Goal: Information Seeking & Learning: Learn about a topic

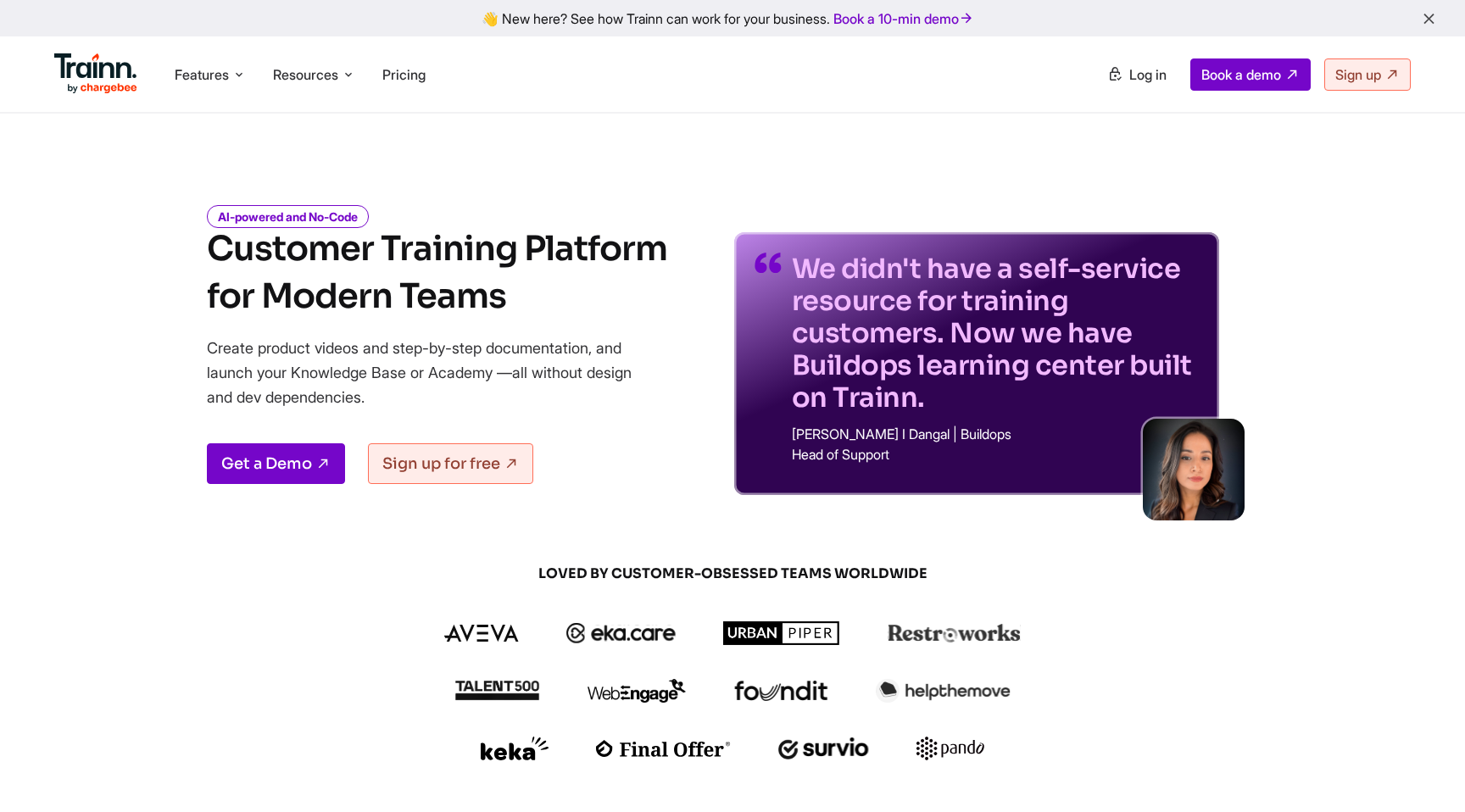
click at [233, 66] on icon at bounding box center [239, 74] width 14 height 17
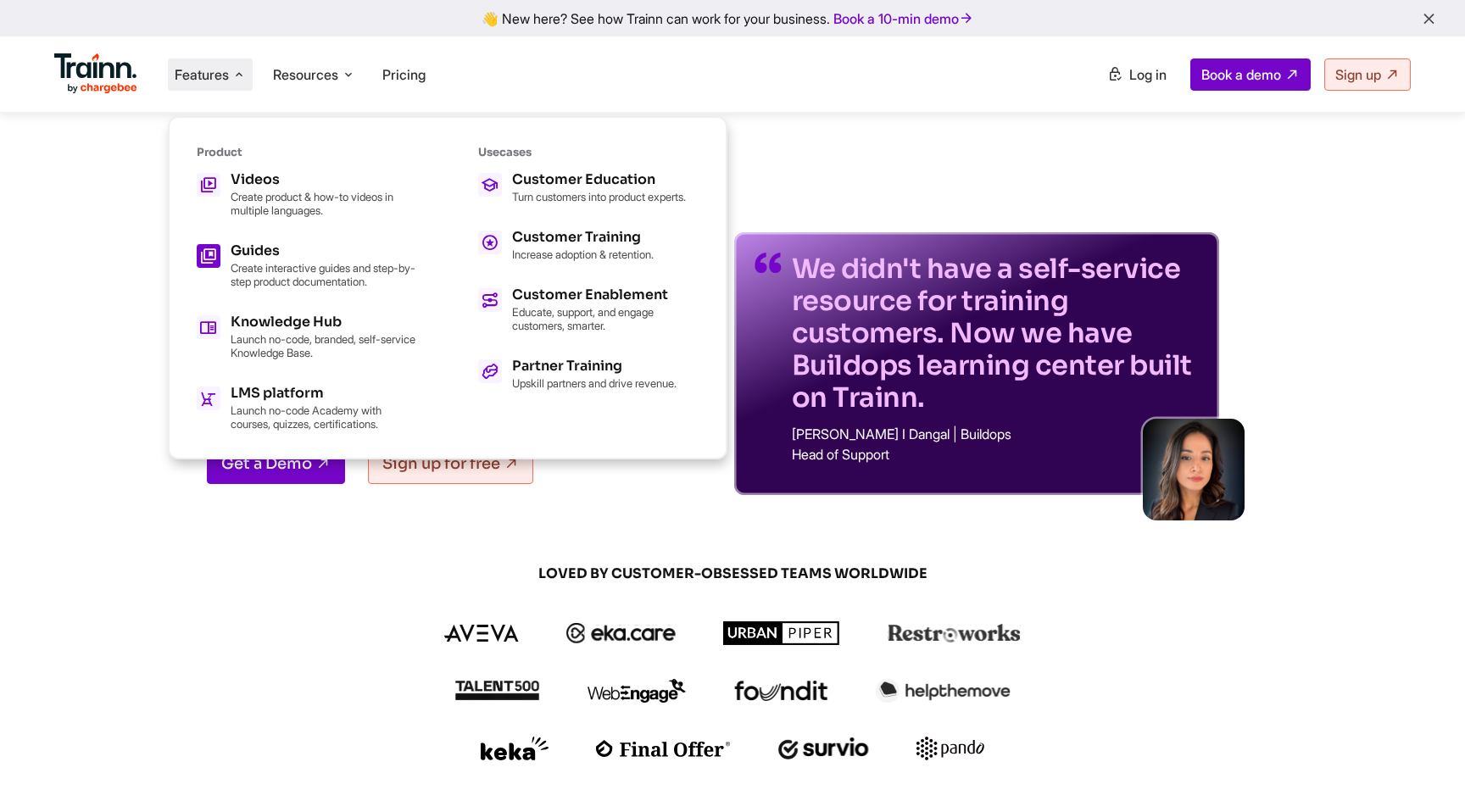
click at [308, 250] on div "Guides" at bounding box center [323, 251] width 186 height 14
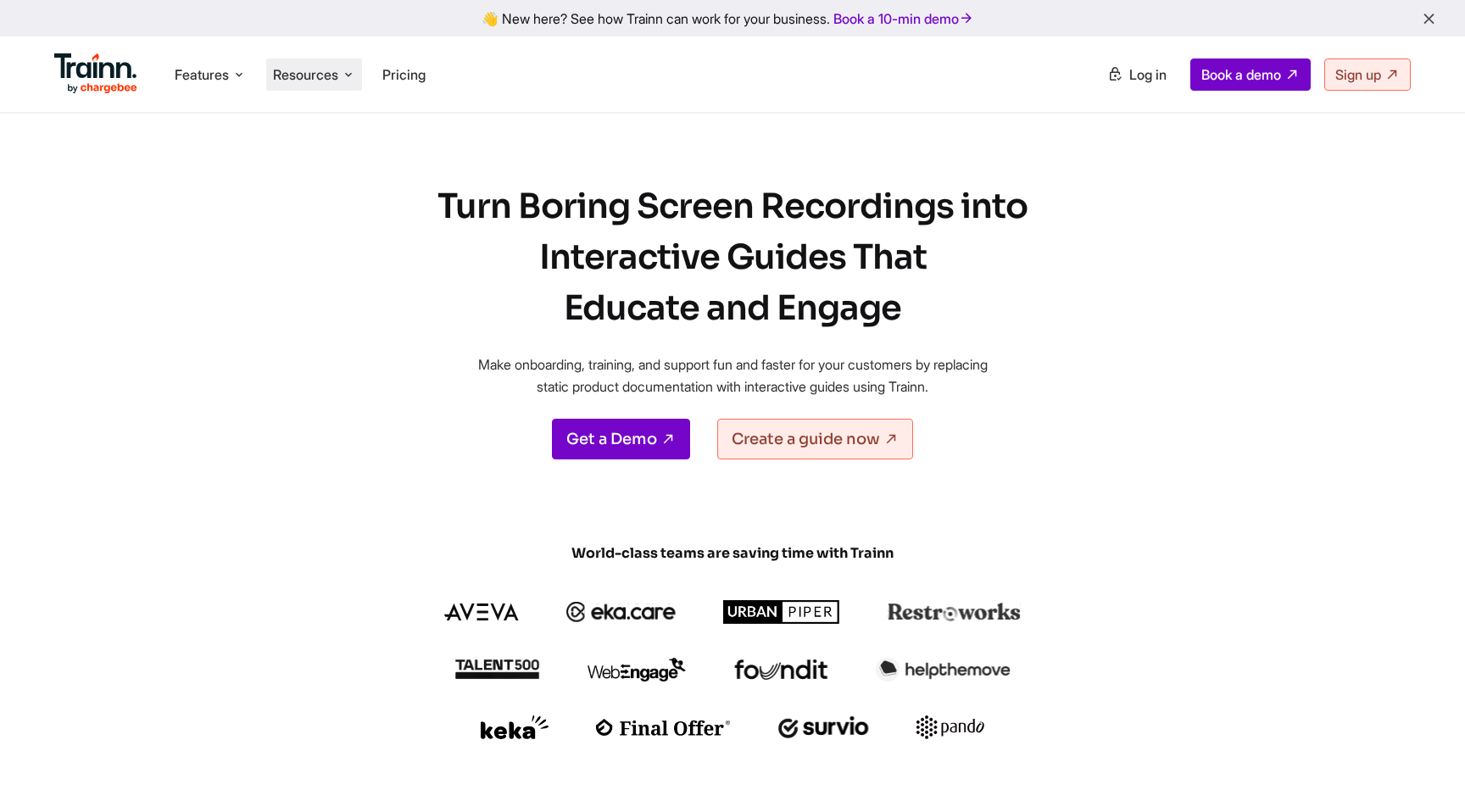
click at [349, 73] on icon at bounding box center [349, 74] width 14 height 17
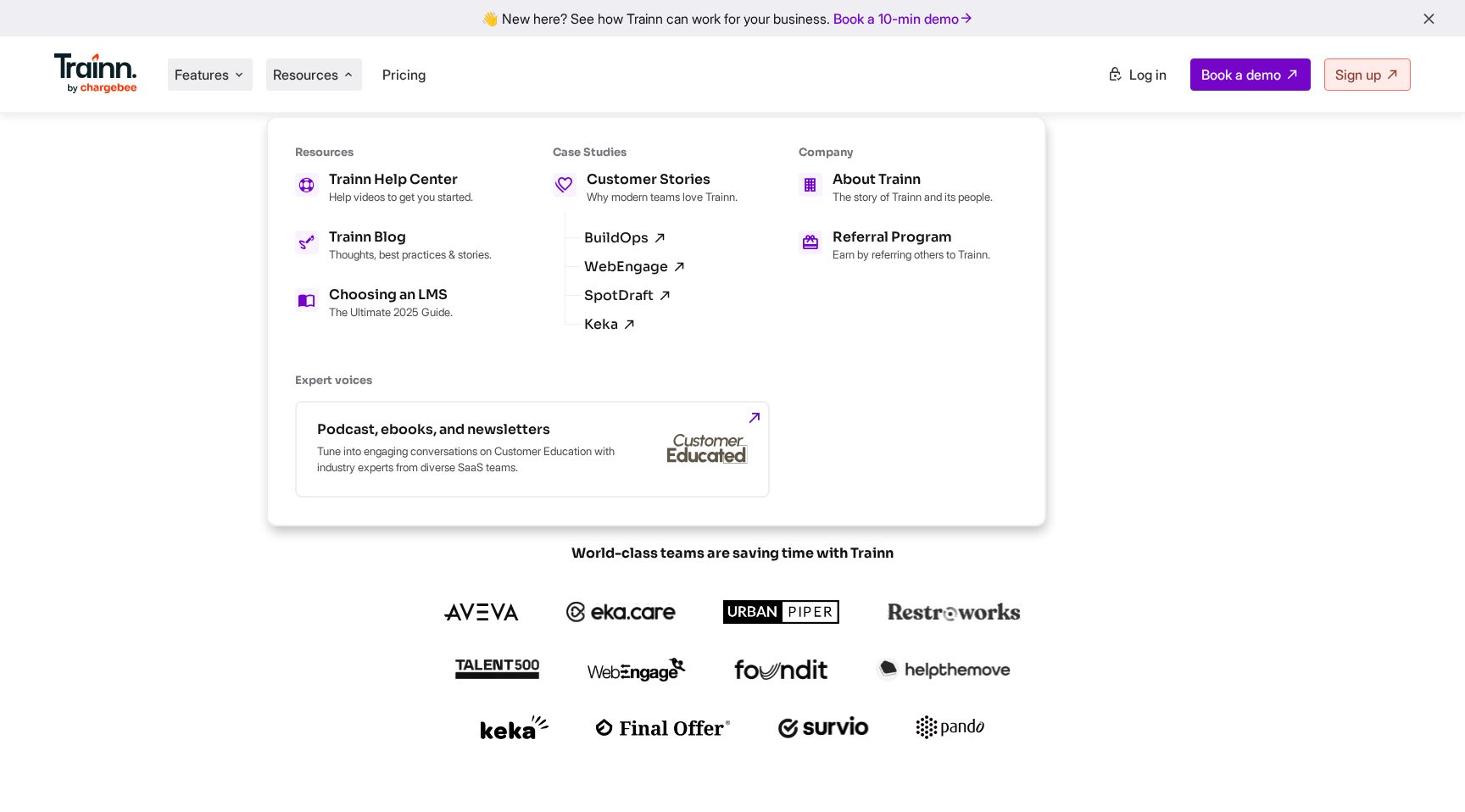
click at [244, 67] on icon at bounding box center [239, 74] width 14 height 17
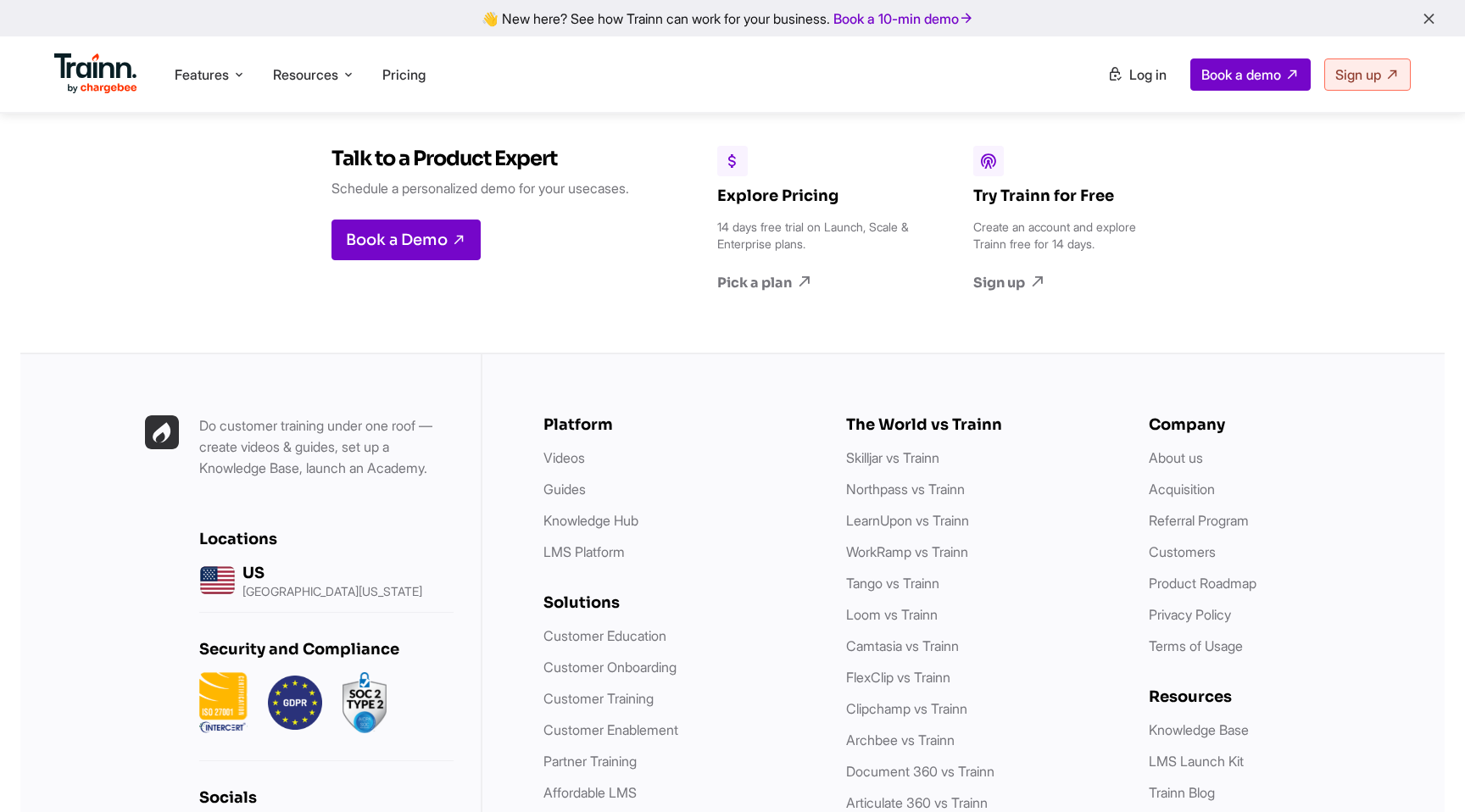
scroll to position [4255, 0]
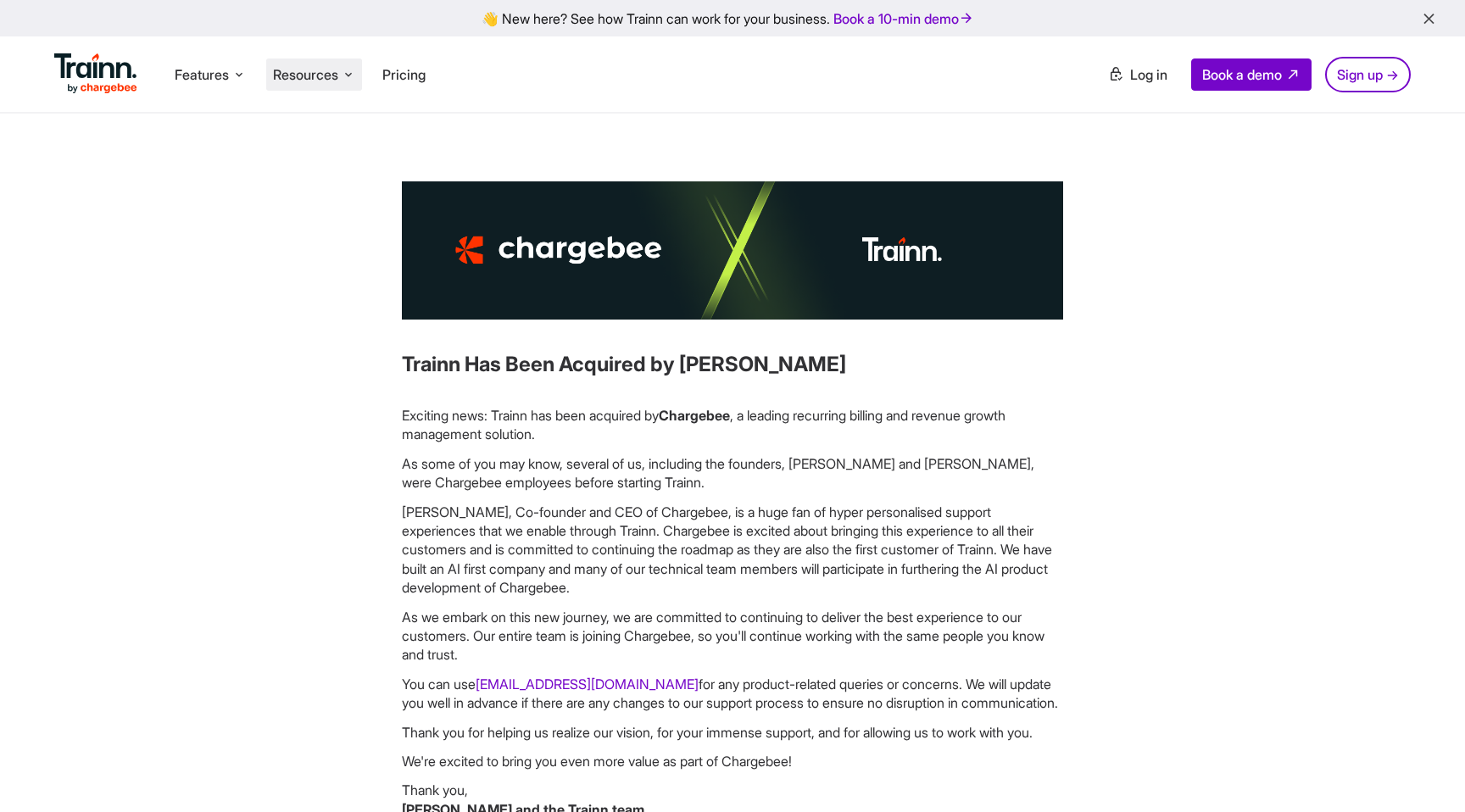
click at [344, 77] on li "Resources Resources Trainn Help Center Help videos to get you started. Trainn B…" at bounding box center [314, 75] width 96 height 32
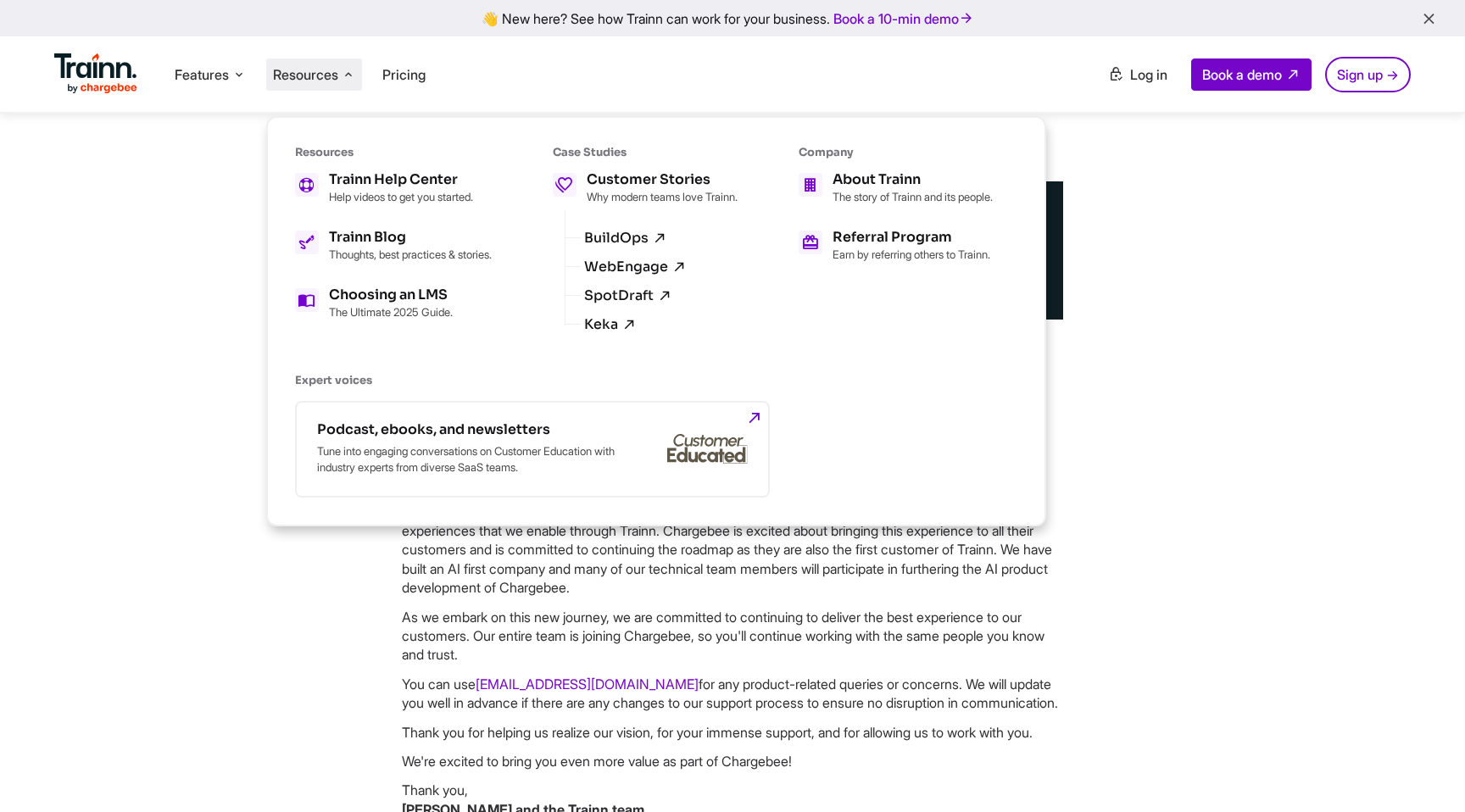
click at [683, 169] on div "Case Studies Customer Stories Why modern teams love Trainn. BuildOps WebEngage …" at bounding box center [645, 251] width 184 height 214
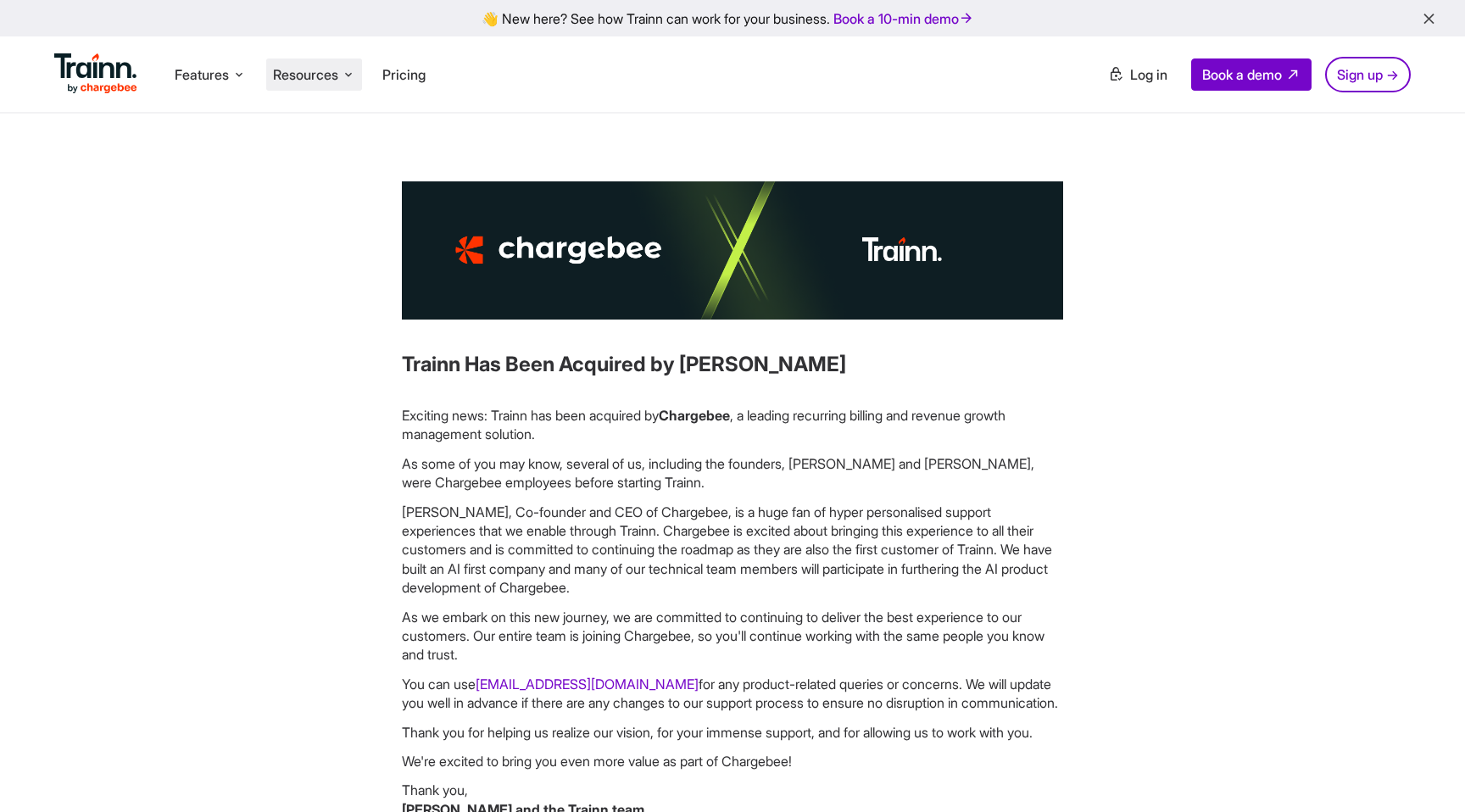
click at [336, 72] on span "Resources" at bounding box center [306, 75] width 66 height 19
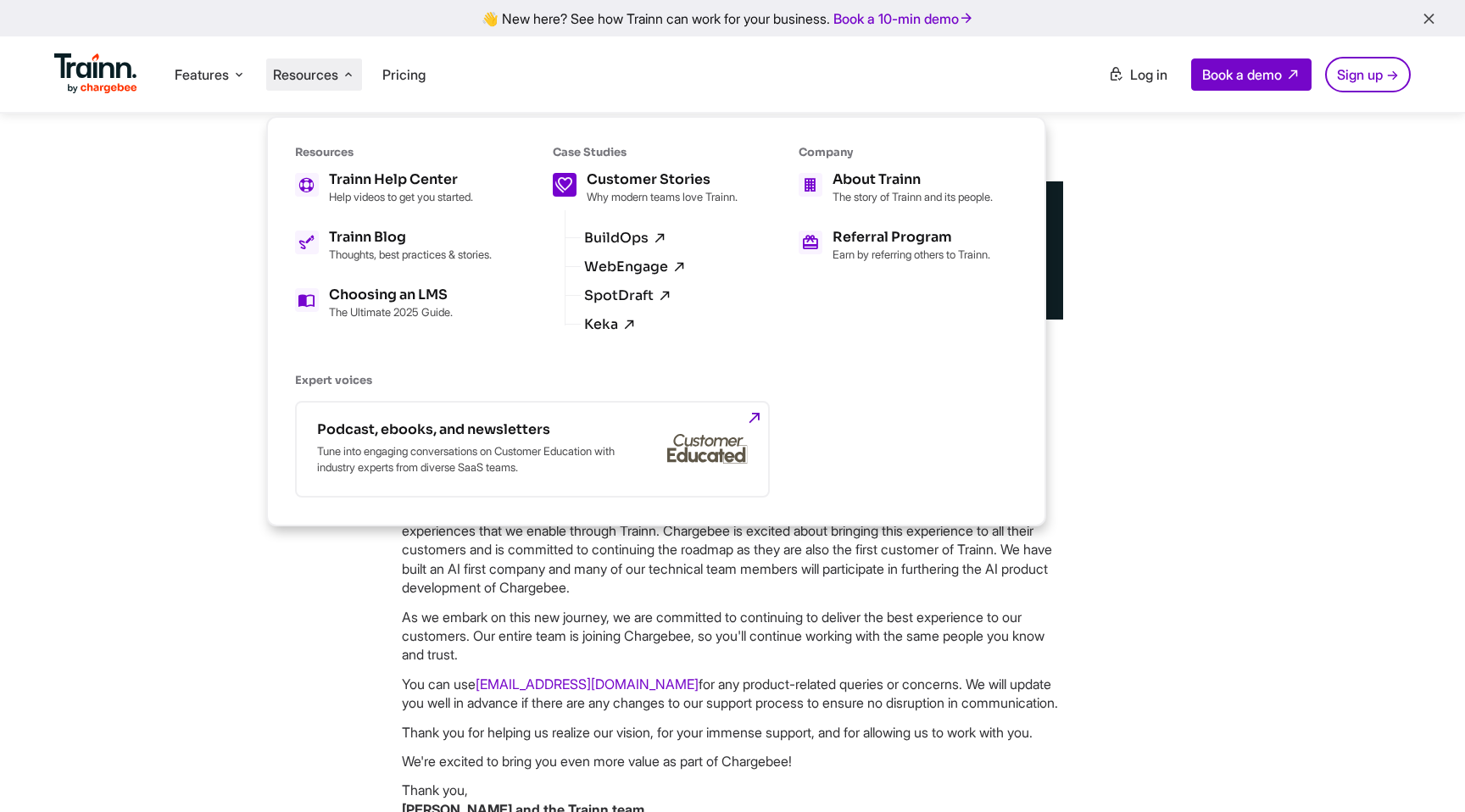
click at [611, 190] on p "Why modern teams love Trainn." at bounding box center [662, 197] width 150 height 14
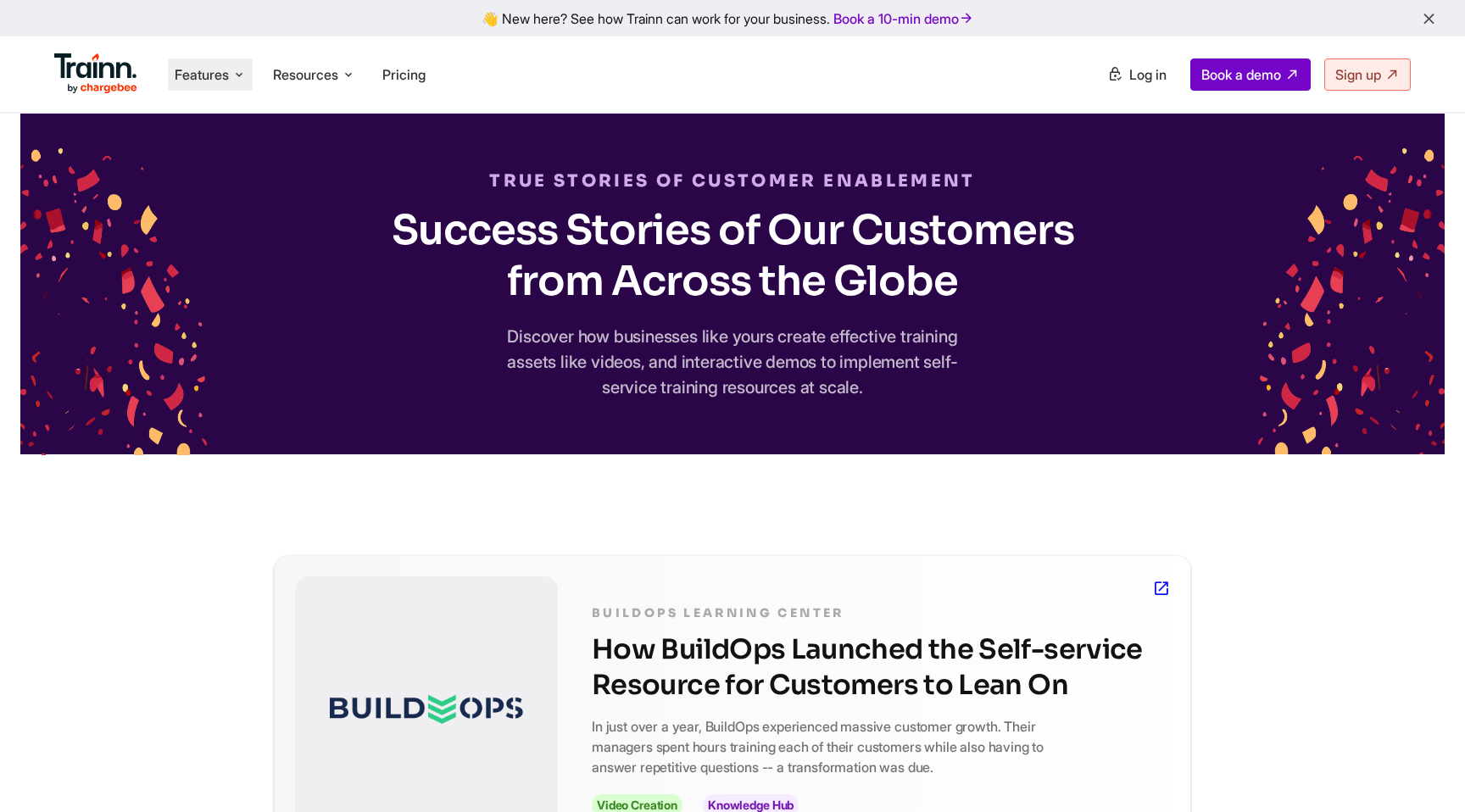
click at [225, 77] on span "Features" at bounding box center [201, 75] width 54 height 19
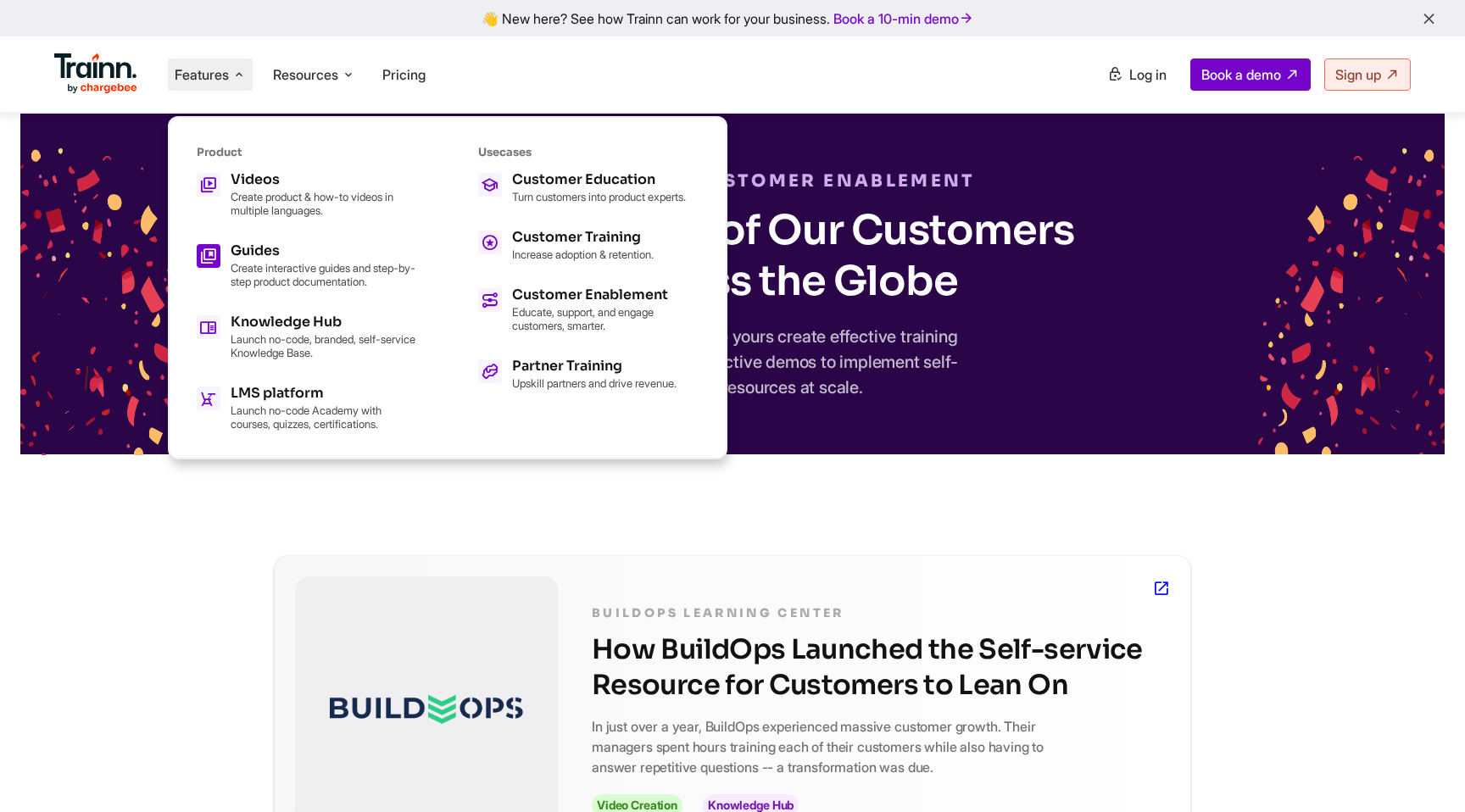
click at [294, 276] on p "Create interactive guides and step-by-step product documentation." at bounding box center [323, 274] width 186 height 27
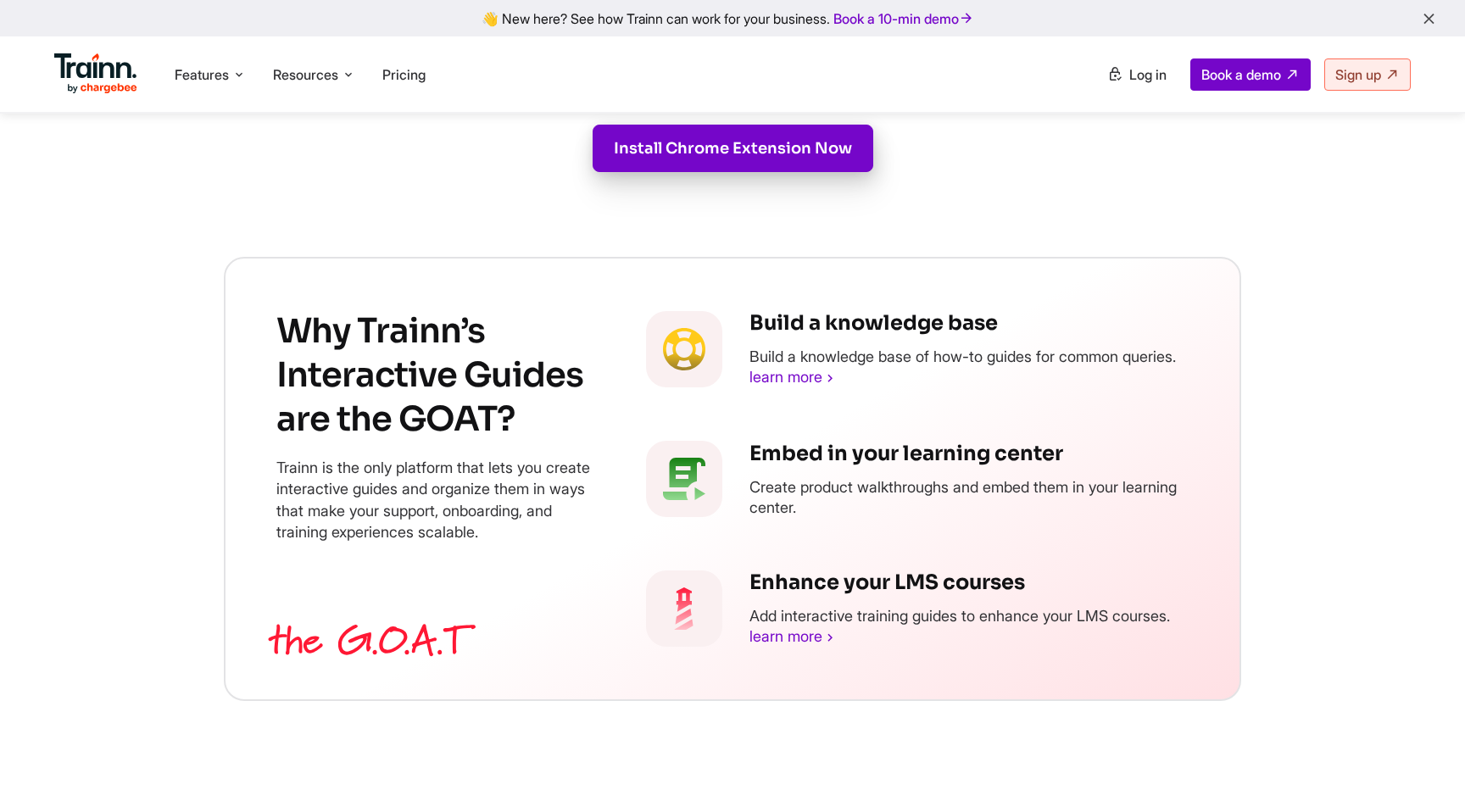
scroll to position [2099, 0]
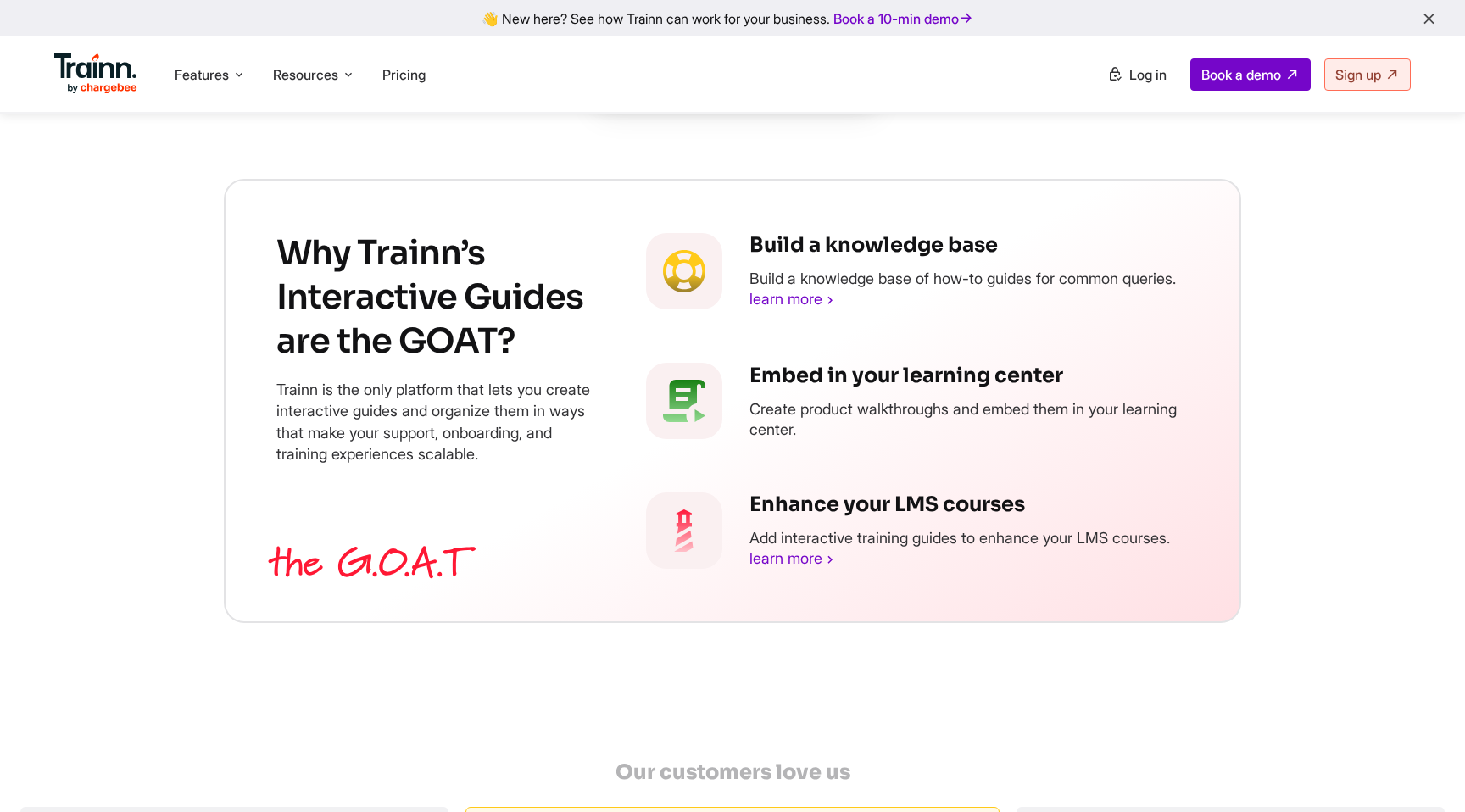
drag, startPoint x: 743, startPoint y: 239, endPoint x: 902, endPoint y: 303, distance: 171.4
click at [902, 303] on li "Build a knowledge base Build a knowledge base of how-to guides for common queri…" at bounding box center [917, 271] width 542 height 80
drag, startPoint x: 751, startPoint y: 397, endPoint x: 884, endPoint y: 457, distance: 145.9
click at [884, 440] on div "Embed in your learning center Create product walkthroughs and embed them in you…" at bounding box center [969, 401] width 440 height 78
drag, startPoint x: 770, startPoint y: 537, endPoint x: 1275, endPoint y: 564, distance: 505.7
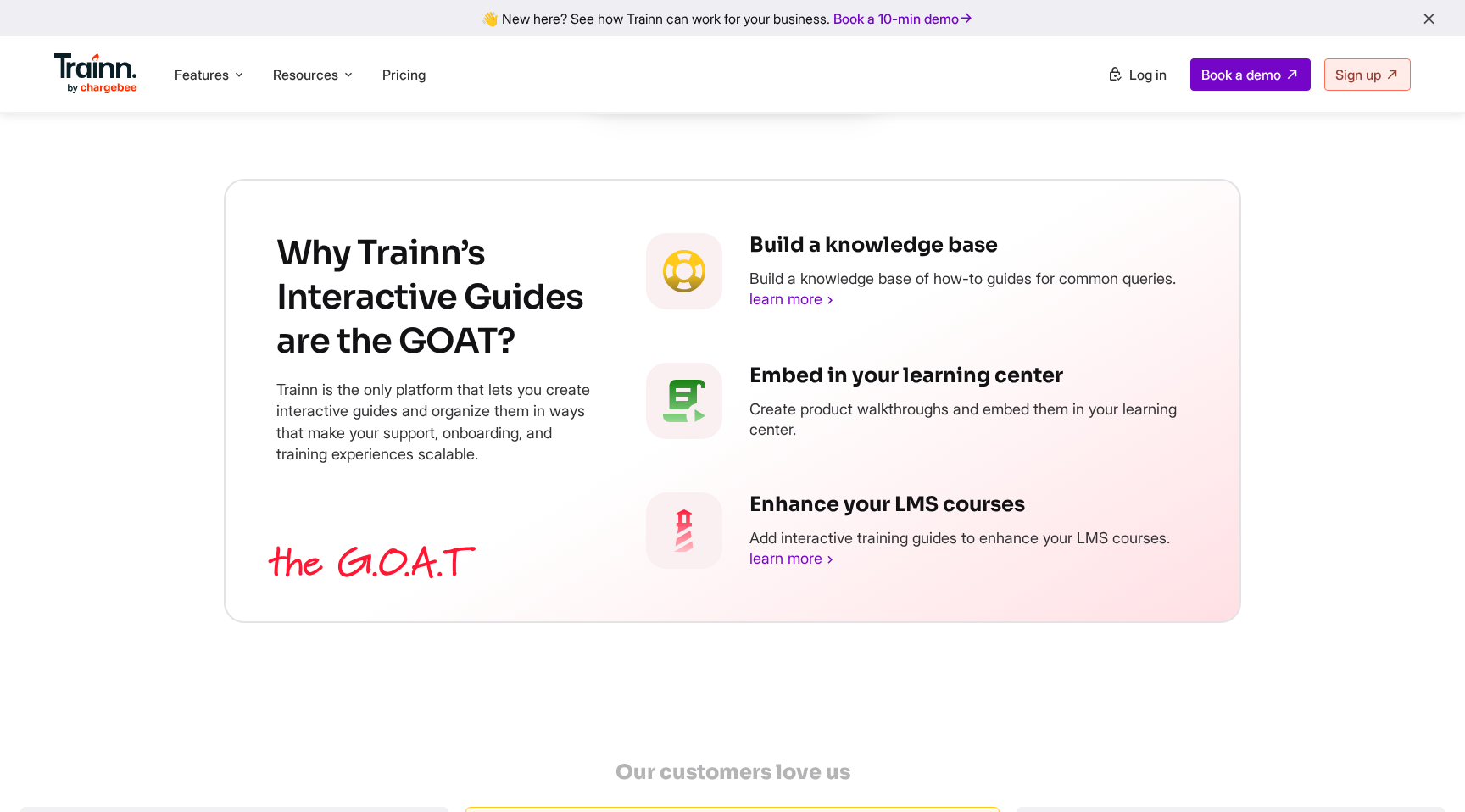
click at [1275, 564] on div "Why Trainn’s Interactive Guides are the GOAT? Trainn is the only platform that …" at bounding box center [732, 402] width 1221 height 444
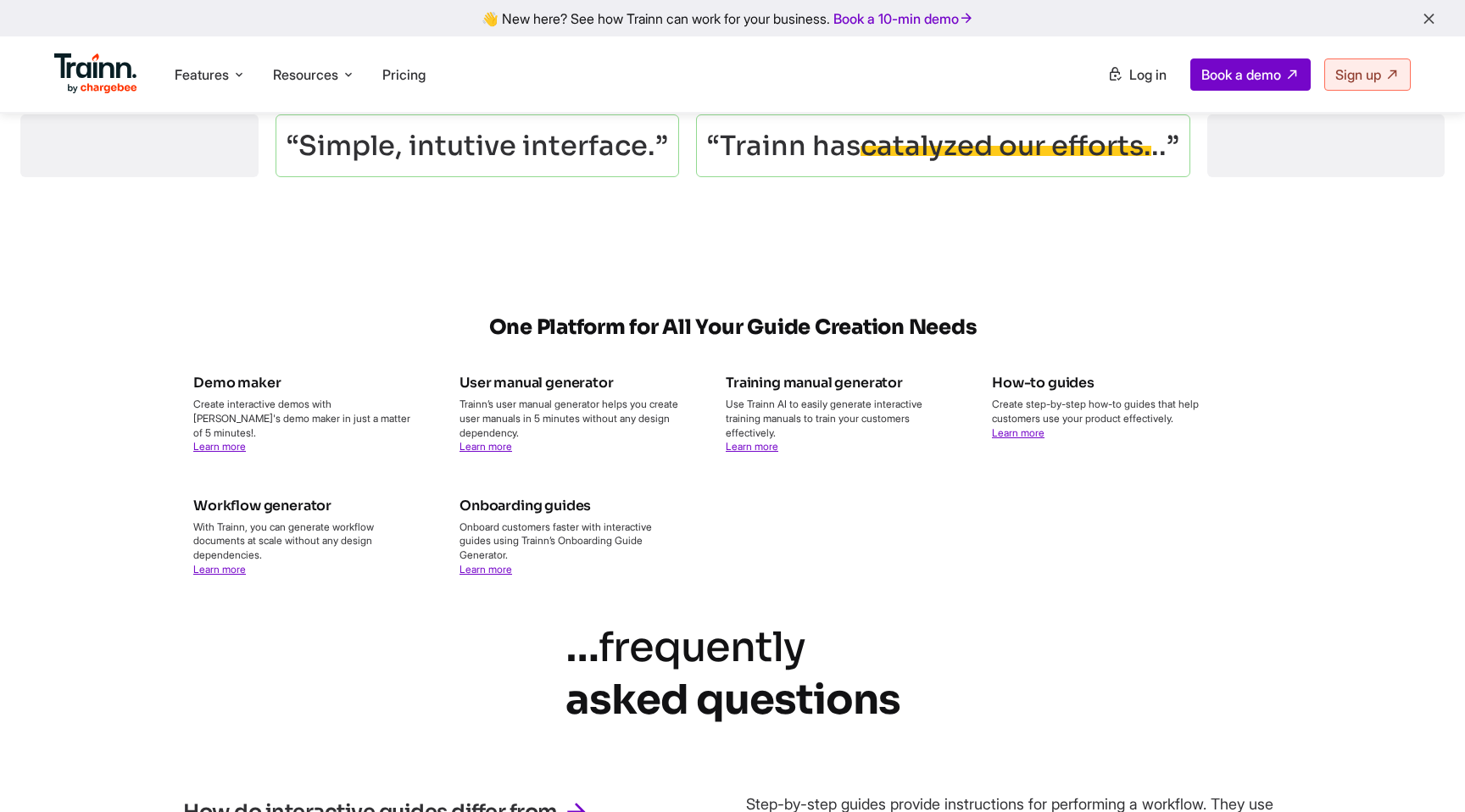
scroll to position [3063, 0]
click at [1026, 438] on link "Learn more" at bounding box center [1018, 431] width 53 height 13
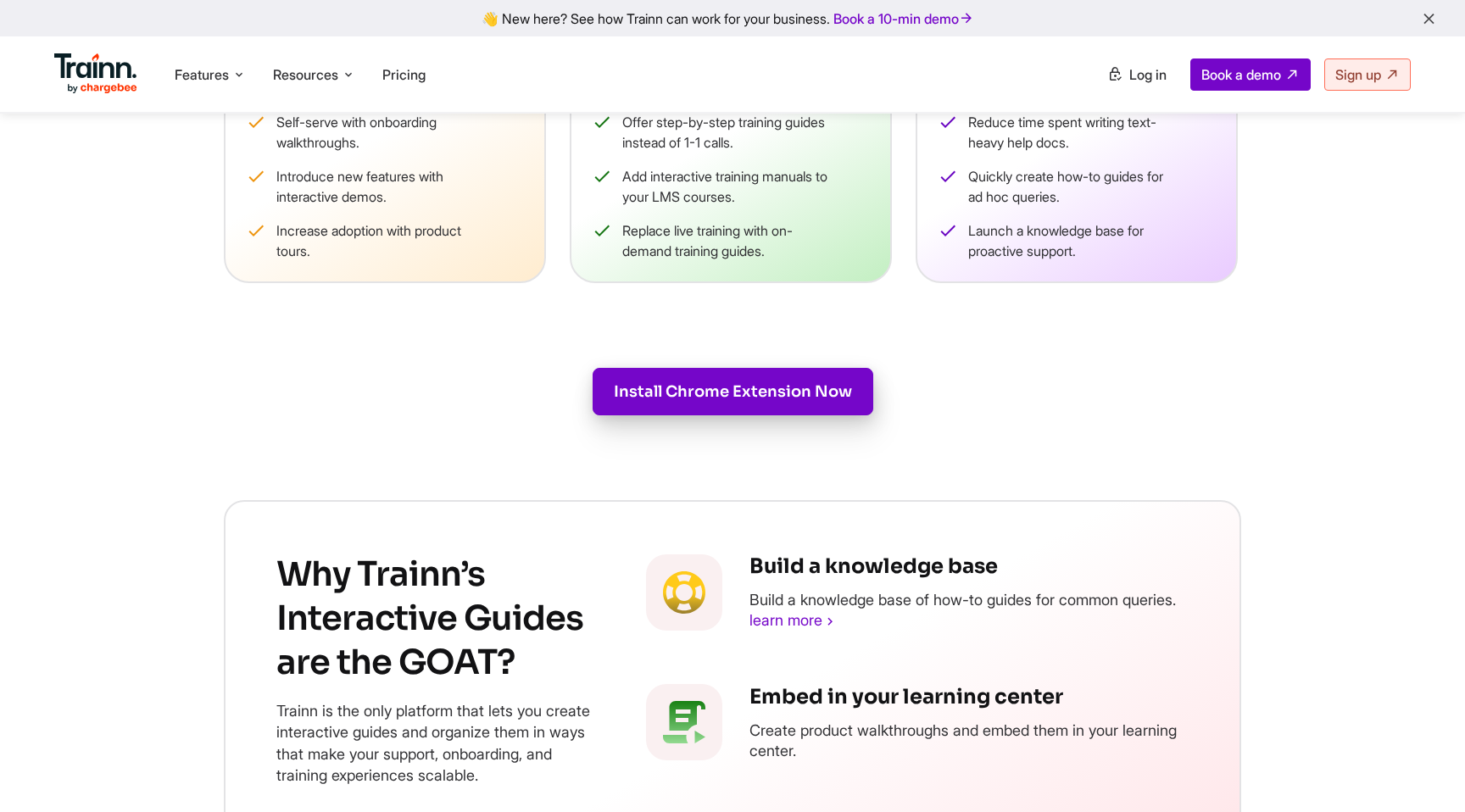
scroll to position [1539, 0]
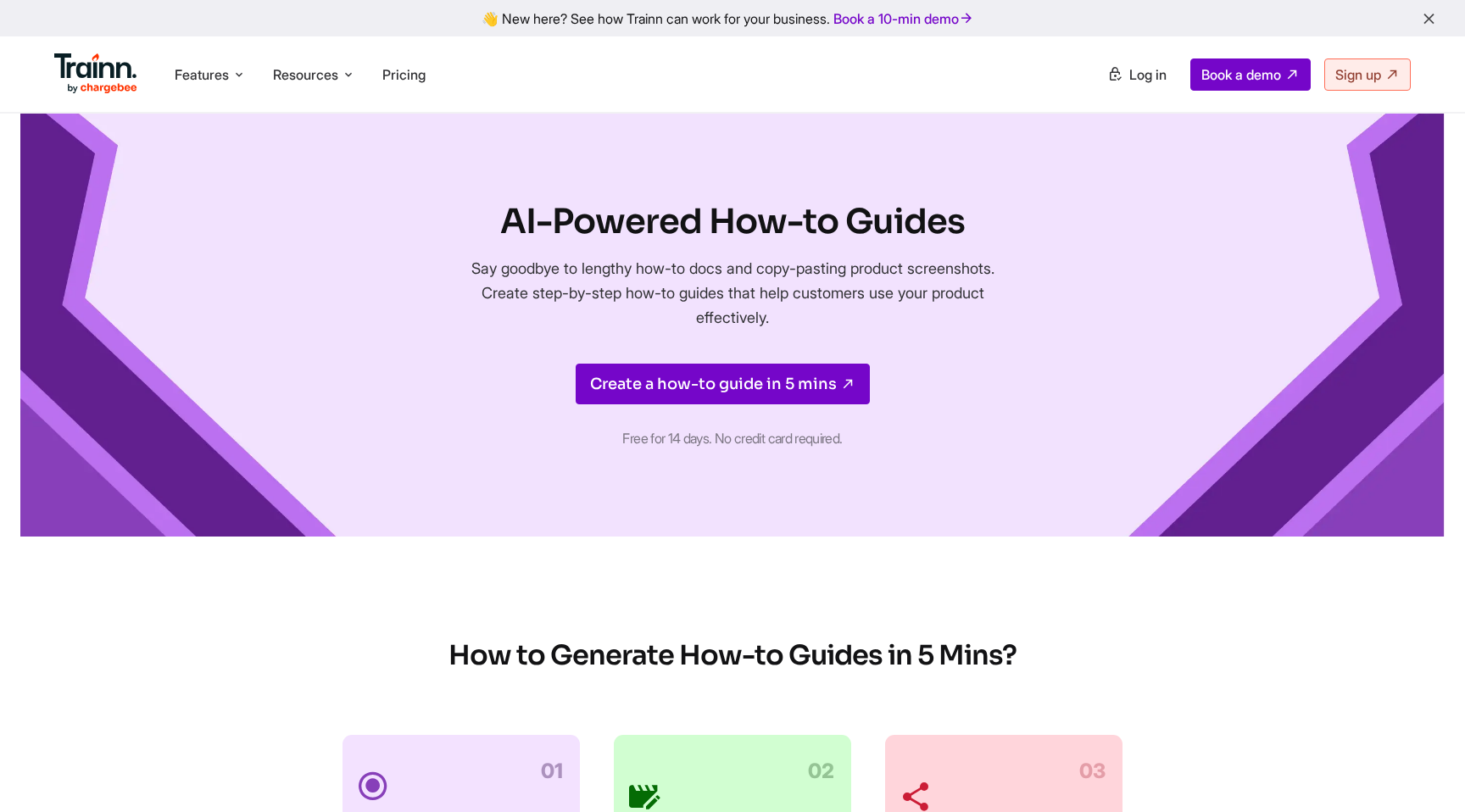
click at [1428, 20] on icon "button" at bounding box center [1429, 19] width 18 height 19
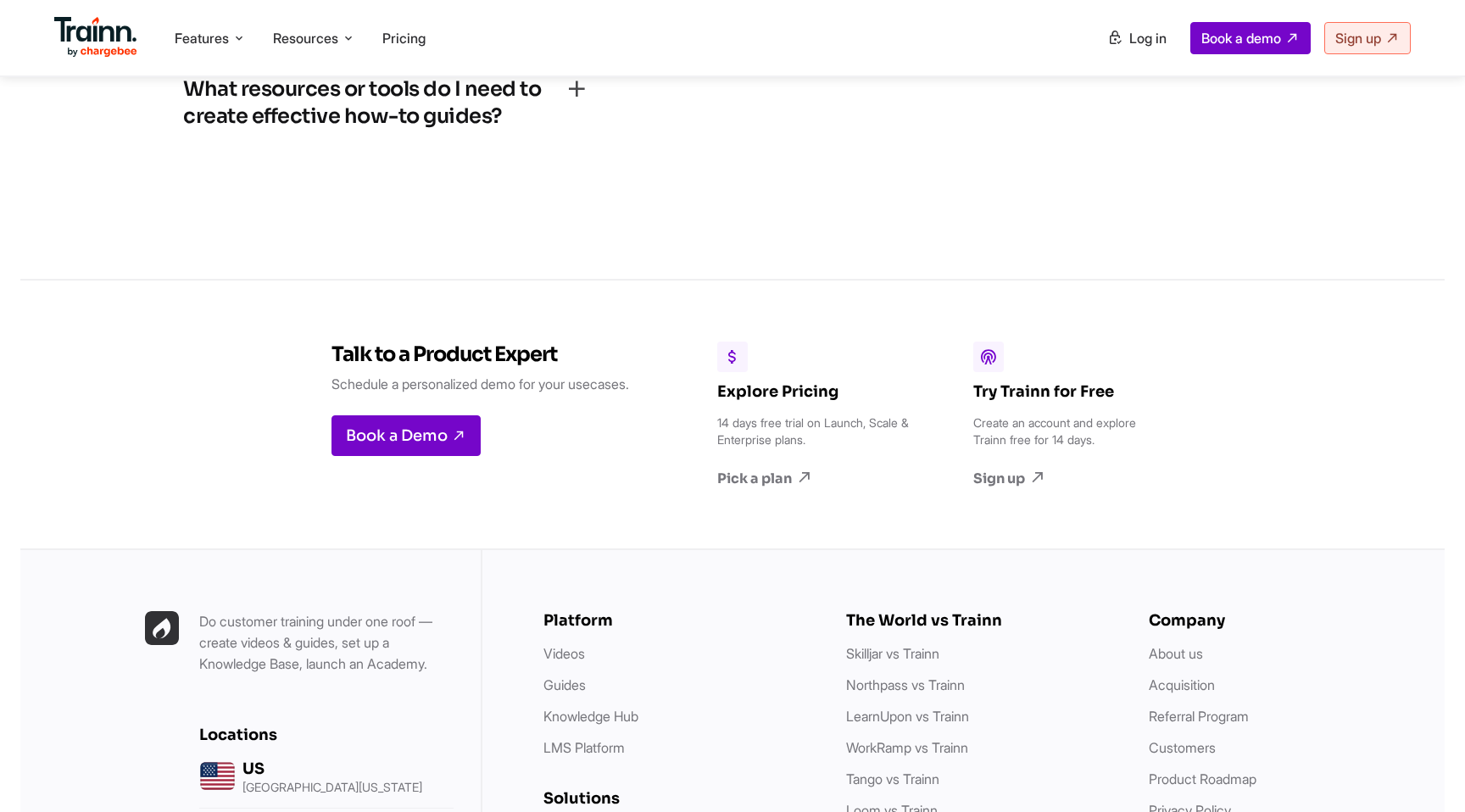
scroll to position [4128, 0]
